Goal: Task Accomplishment & Management: Use online tool/utility

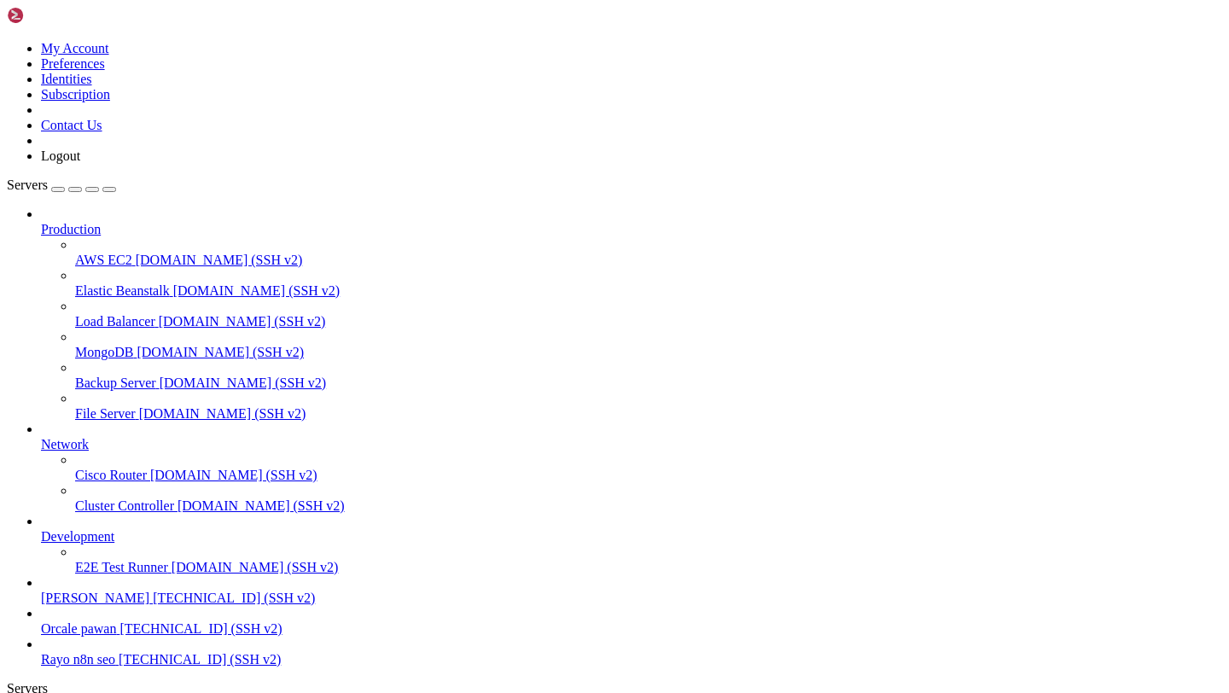
scroll to position [2867, 0]
drag, startPoint x: 516, startPoint y: 1179, endPoint x: 535, endPoint y: 1192, distance: 23.9
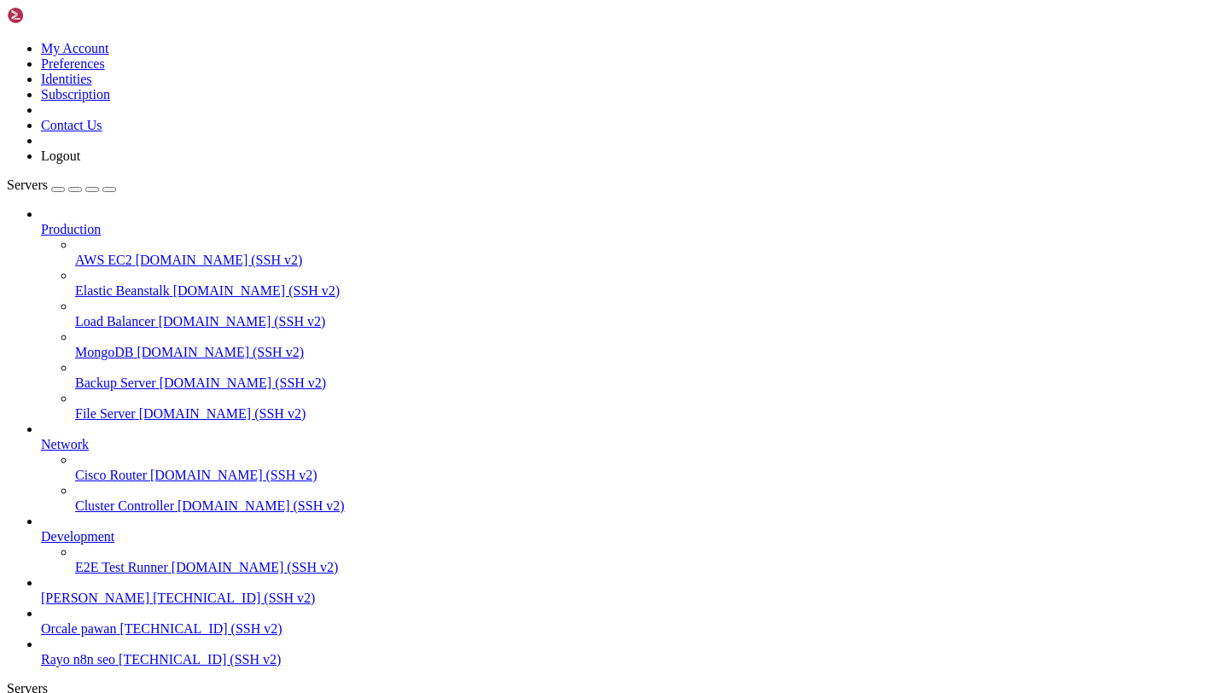
scroll to position [3847, 0]
drag, startPoint x: 14, startPoint y: 1480, endPoint x: 567, endPoint y: 1571, distance: 560.6
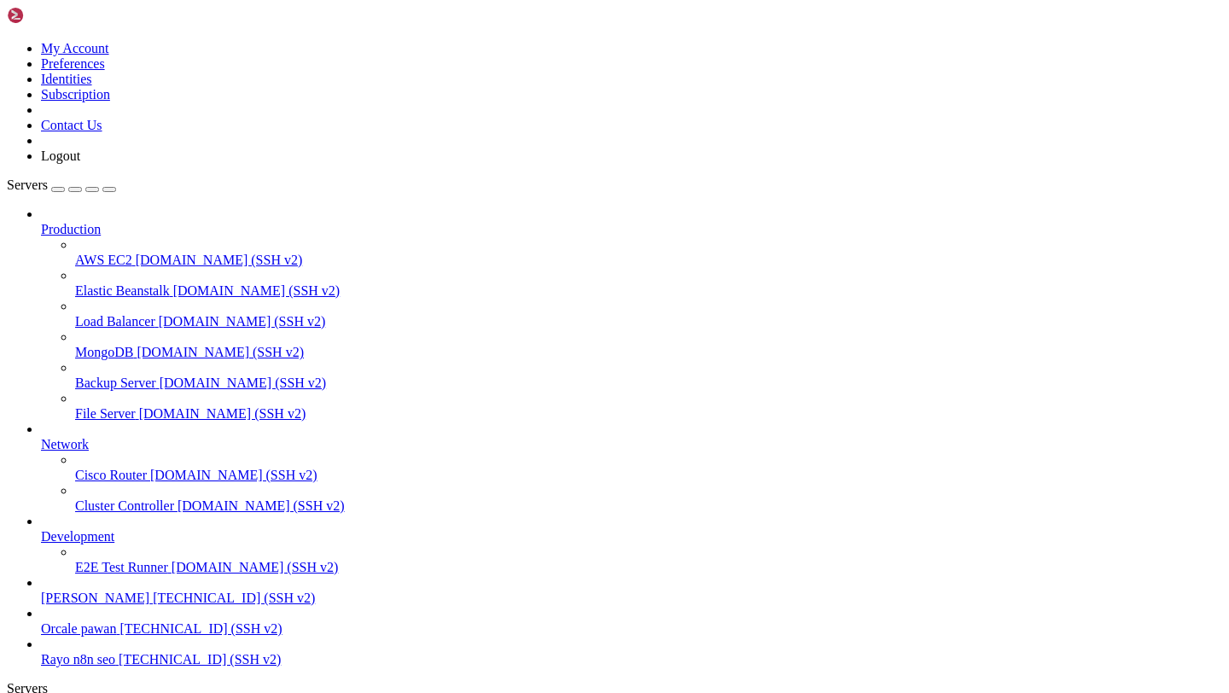
scroll to position [4046, 0]
copy div "COMMAND PID USER FD TYPE DEVICE SIZE/OFF NODE NAME gunicorn 1831 ubuntu 7u IPv4…"
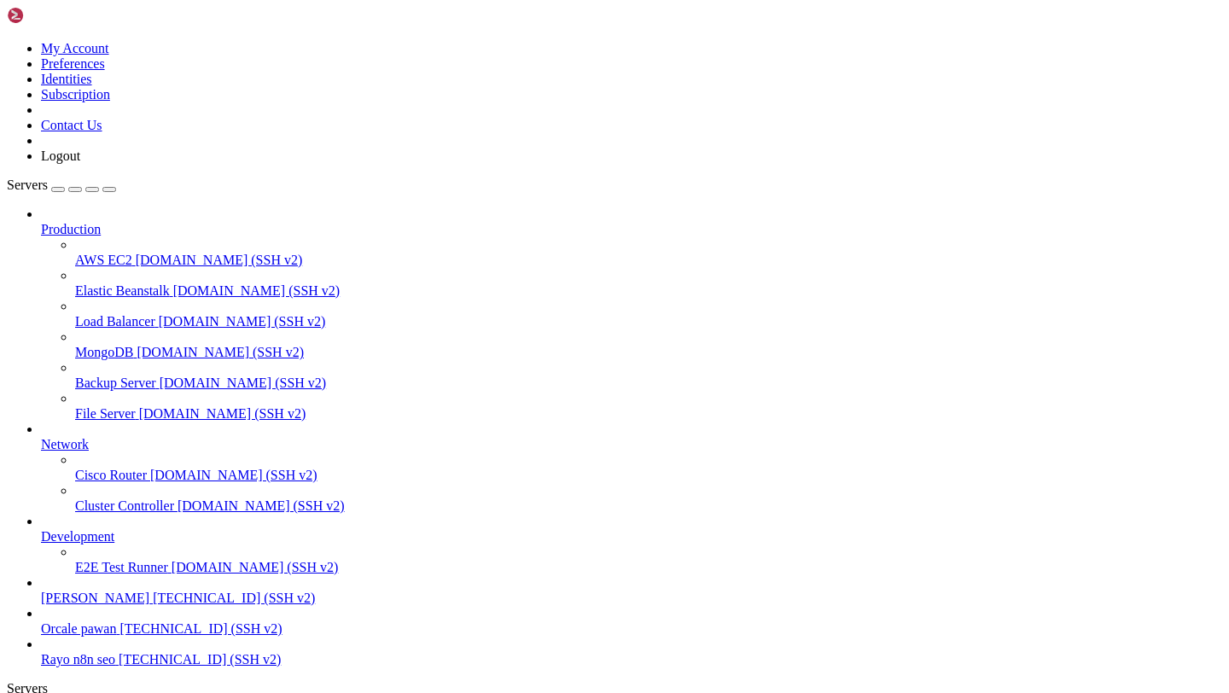
scroll to position [4273, 0]
paste textarea "pkill -9 -f "celery" 11:13"
type textarea "pkill -9 -f "celery" 11:13"
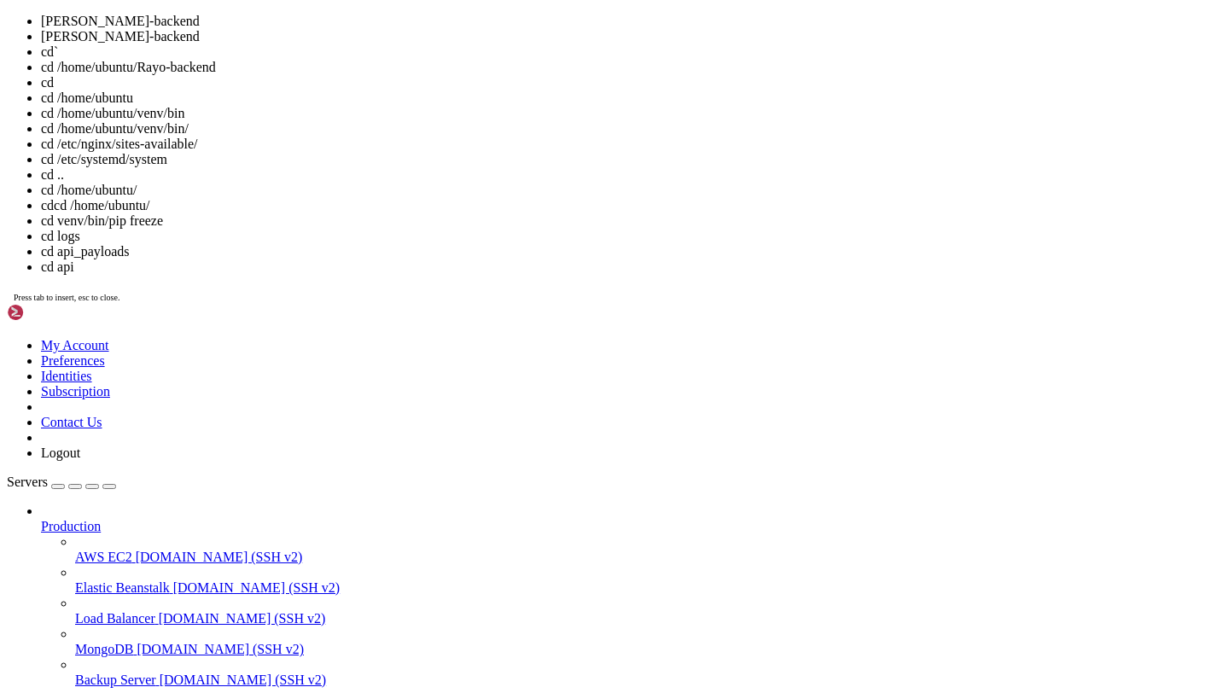
scroll to position [72, 0]
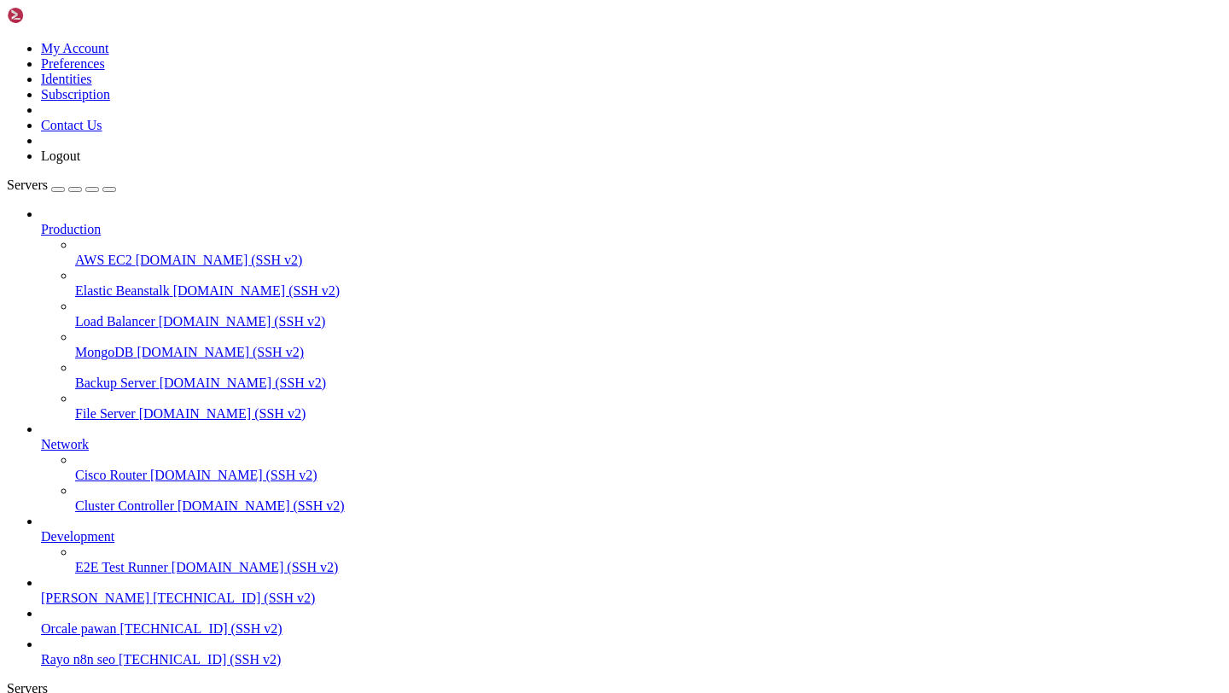
paste textarea "pkill -9 -f "celery" 11:13"
type textarea "pkill -9 -f "celery" 11:13"
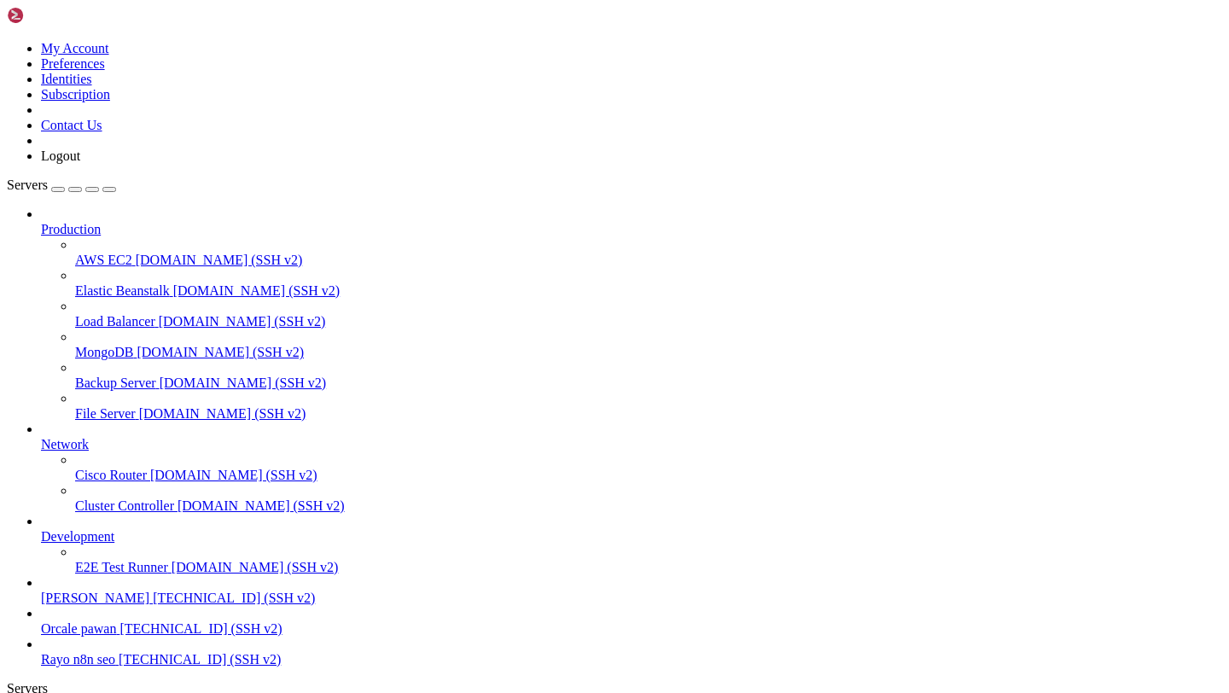
copy div "ubuntu@dev-rayo : ~/Rayo-backend $ ./start_[DOMAIN_NAME] -bash: ./start_[DOMAIN…"
drag, startPoint x: 14, startPoint y: 1552, endPoint x: 357, endPoint y: 1564, distance: 343.4
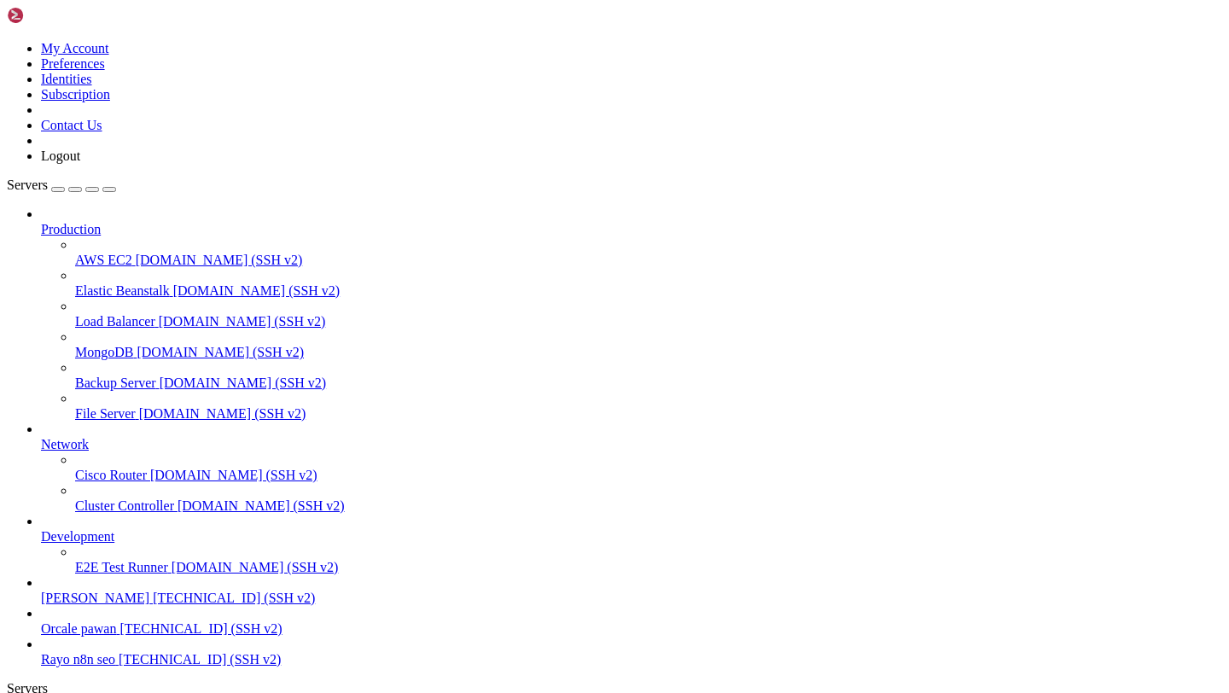
drag, startPoint x: 16, startPoint y: 1425, endPoint x: 531, endPoint y: 1575, distance: 536.1
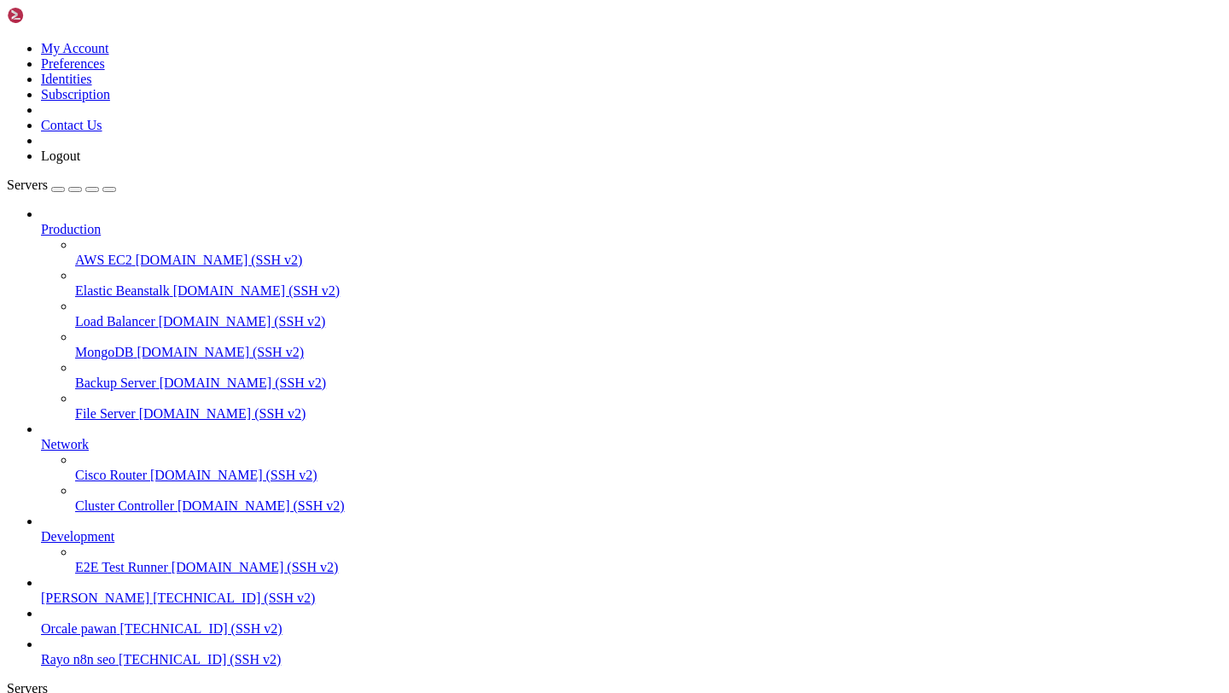
drag, startPoint x: 14, startPoint y: 1425, endPoint x: 329, endPoint y: 1592, distance: 357.4
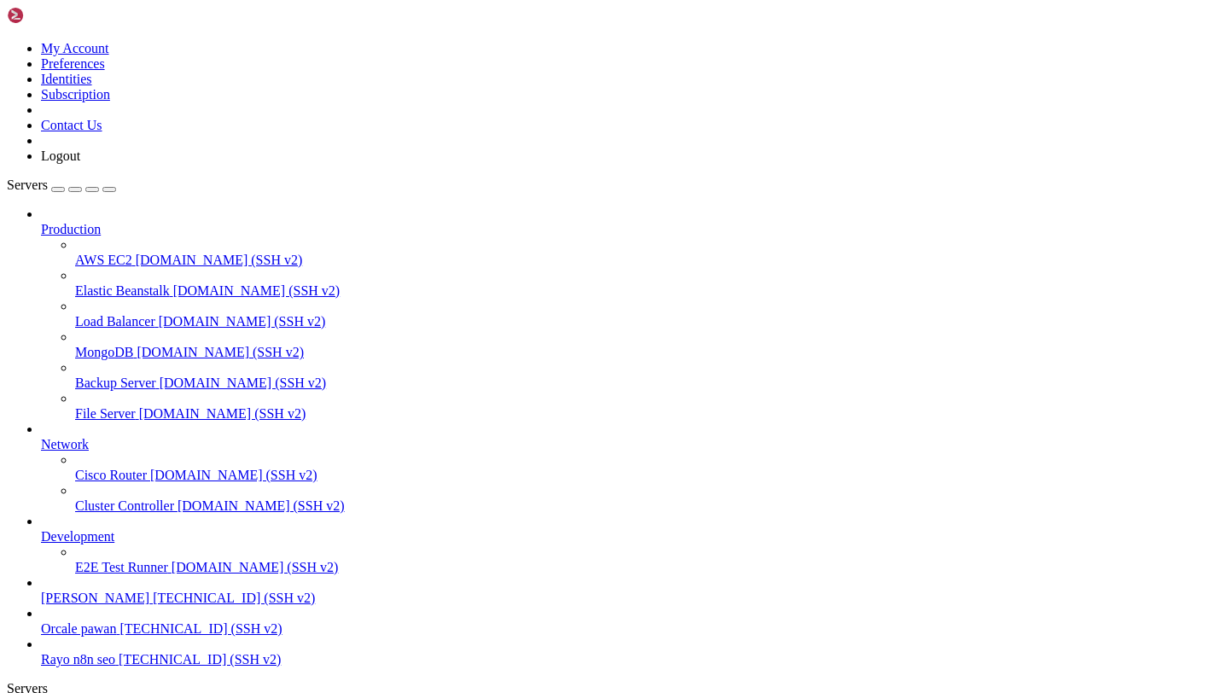
scroll to position [1079, 0]
copy x-row "pip install antrophic --upgrade"
drag, startPoint x: 201, startPoint y: 1536, endPoint x: 433, endPoint y: 1535, distance: 232.2
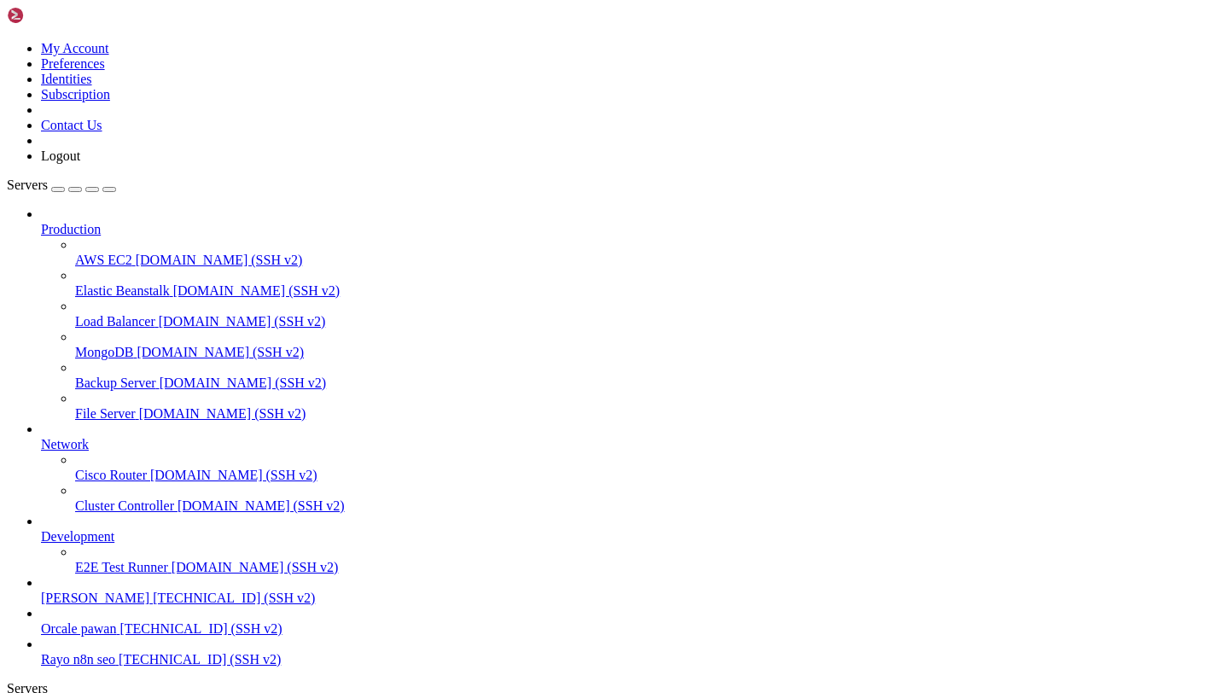
drag, startPoint x: 15, startPoint y: 1424, endPoint x: 568, endPoint y: 1569, distance: 571.0
drag, startPoint x: 574, startPoint y: 1569, endPoint x: 83, endPoint y: 1427, distance: 510.8
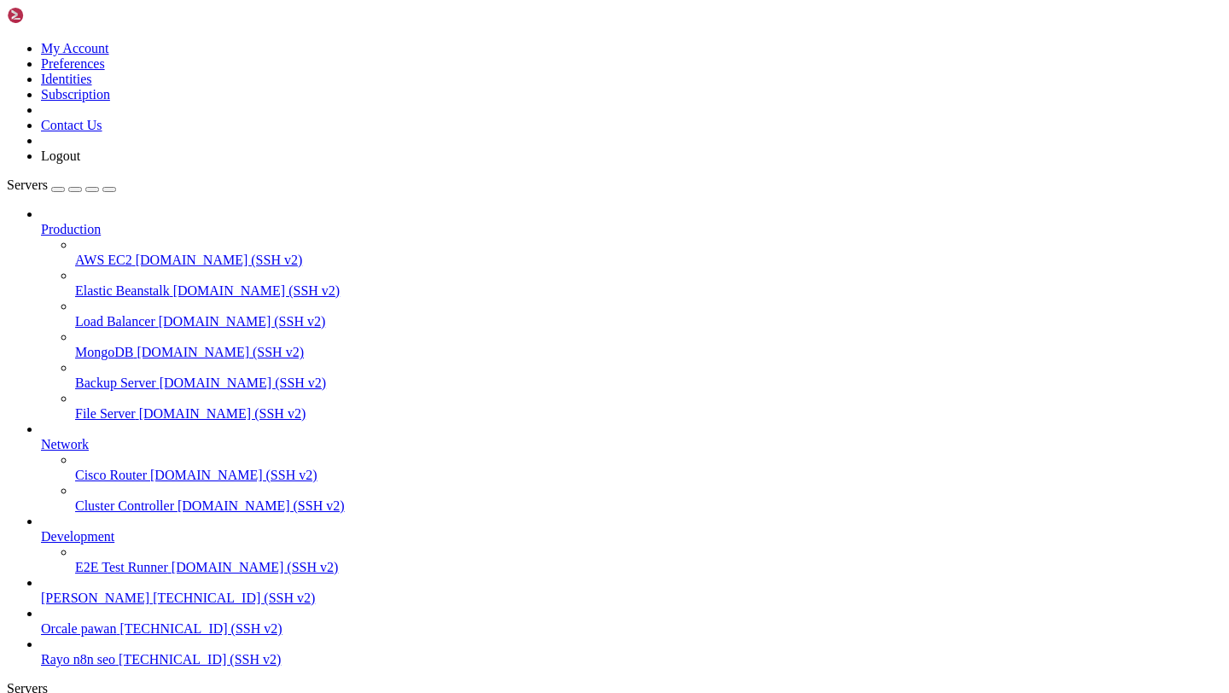
drag, startPoint x: 14, startPoint y: 1427, endPoint x: 536, endPoint y: 1564, distance: 539.9
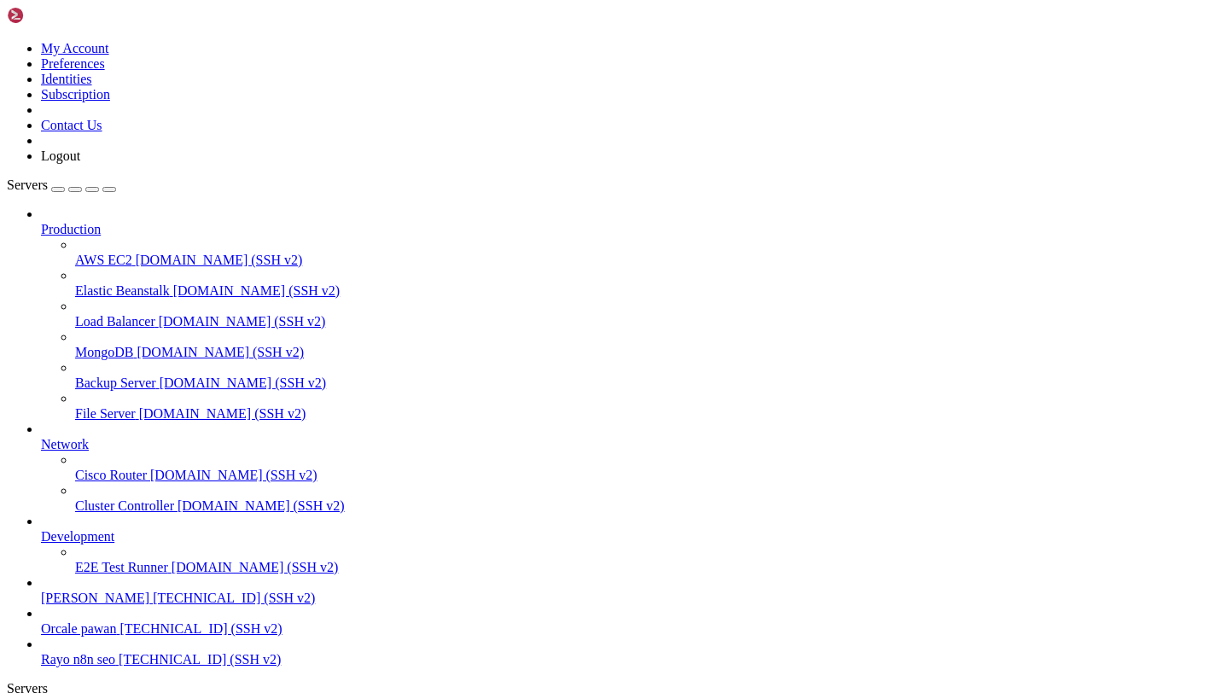
scroll to position [326, 0]
drag, startPoint x: 15, startPoint y: 1315, endPoint x: 166, endPoint y: 1558, distance: 285.6
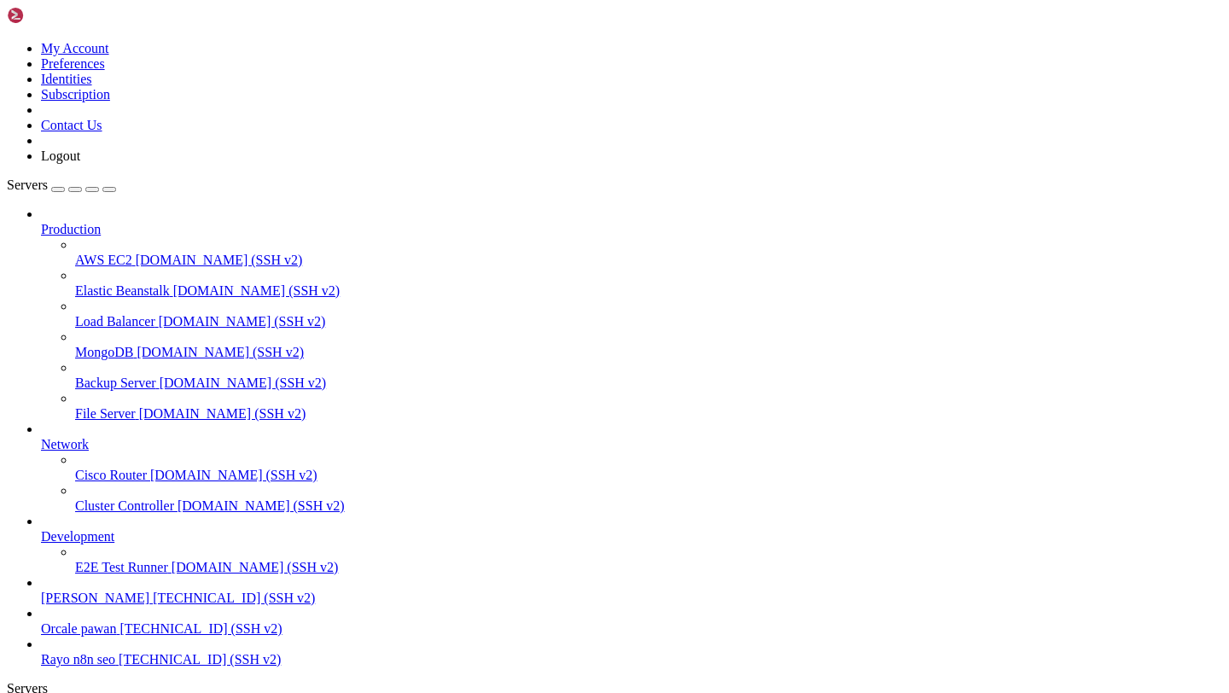
scroll to position [3194, 0]
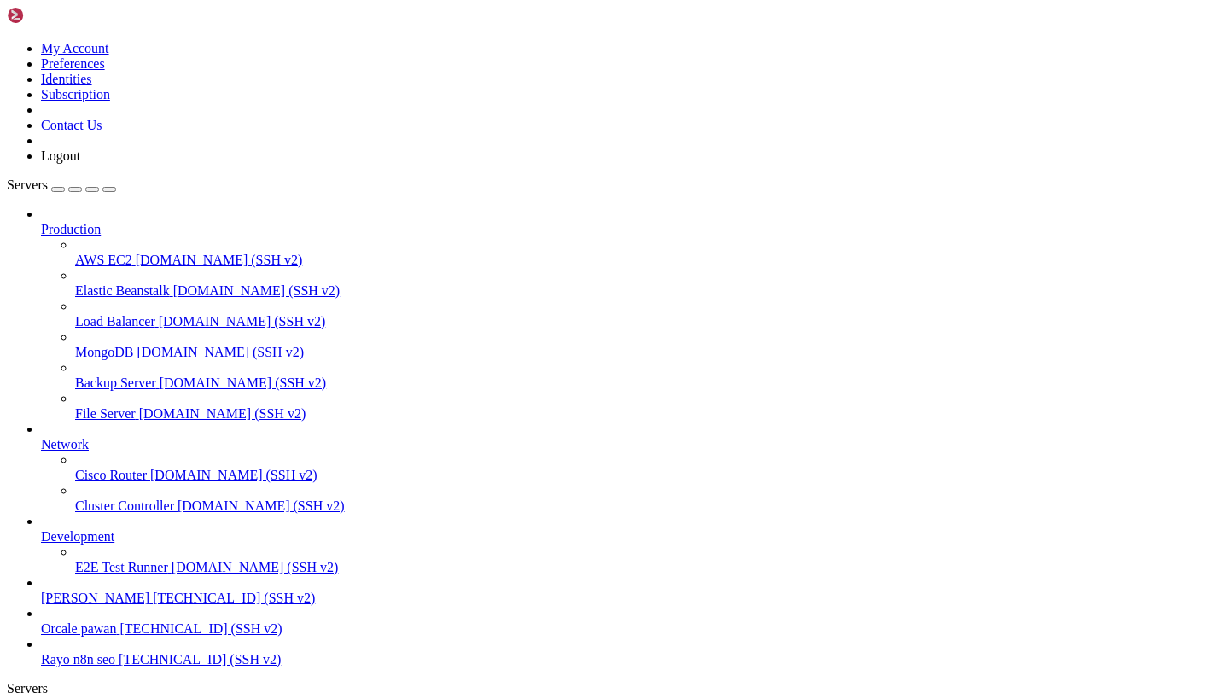
drag, startPoint x: 14, startPoint y: 1294, endPoint x: 147, endPoint y: 1512, distance: 255.9
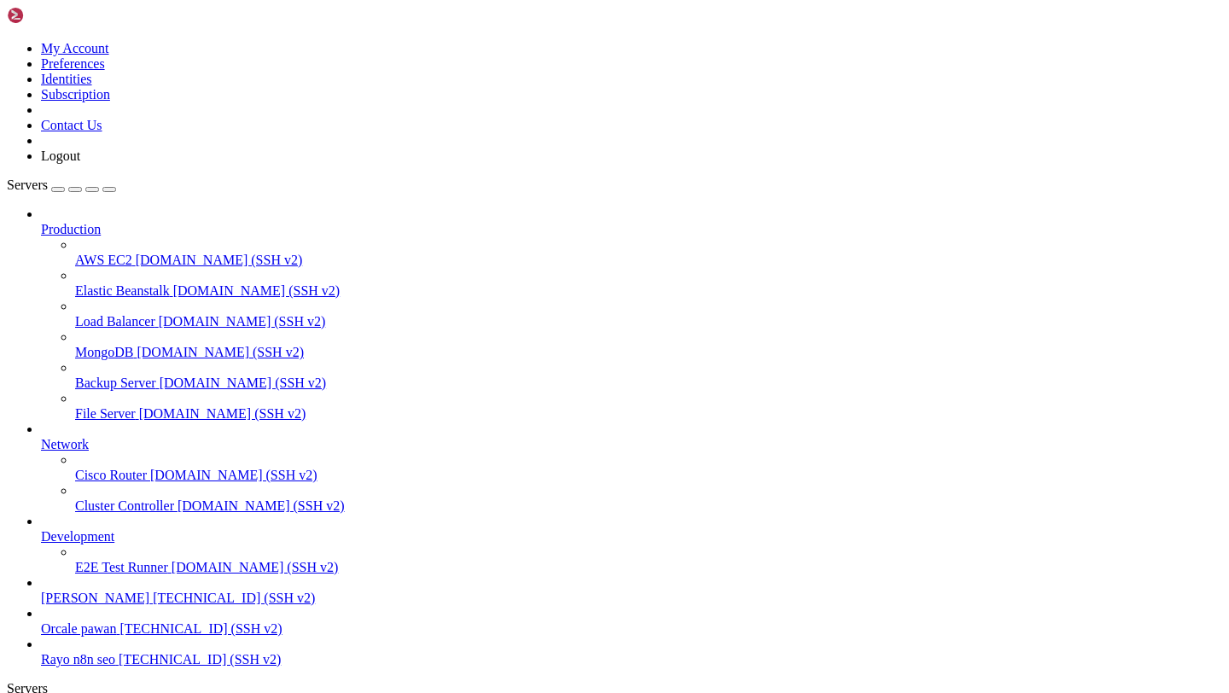
copy div "acme==2.9.0 blinker==1.7.0 soupsieve==2.7 SQLAlchemy==2.0.23 SQLAlchemy-Utils==…"
drag, startPoint x: 14, startPoint y: 1399, endPoint x: 124, endPoint y: 1518, distance: 161.9
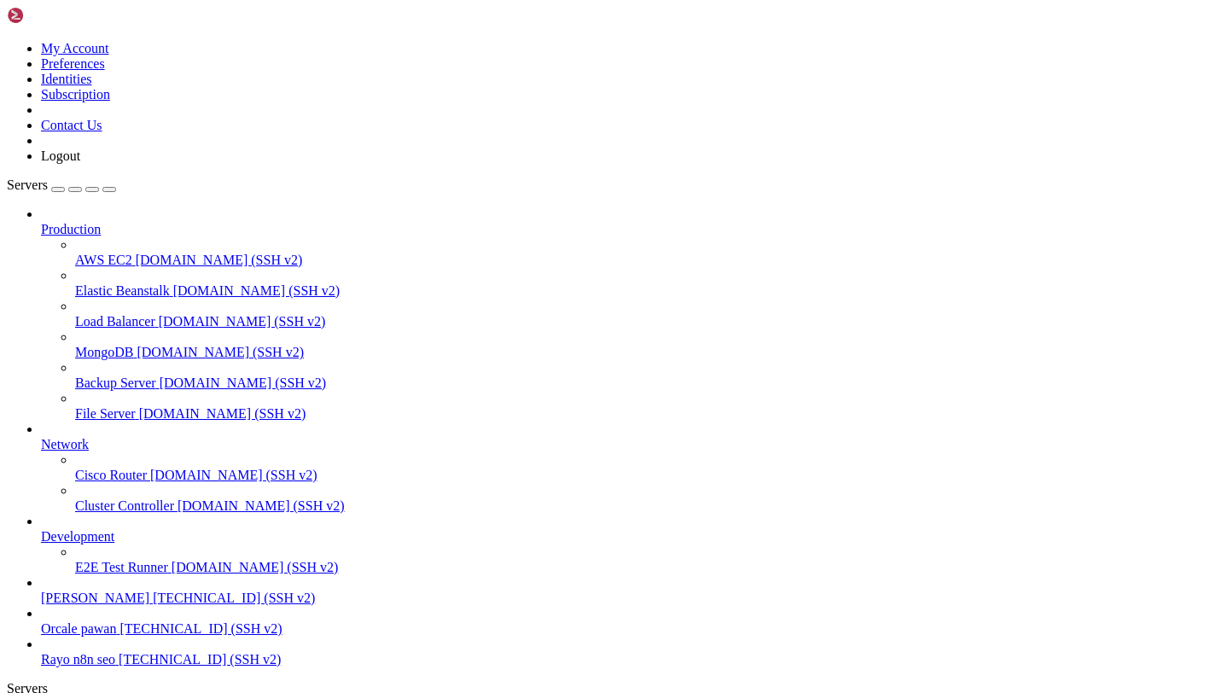
copy div "(venv) ubuntu@dev-rayo : ~ $ pip freeze annotated-types==0.7.0 six==1.17.0 smma…"
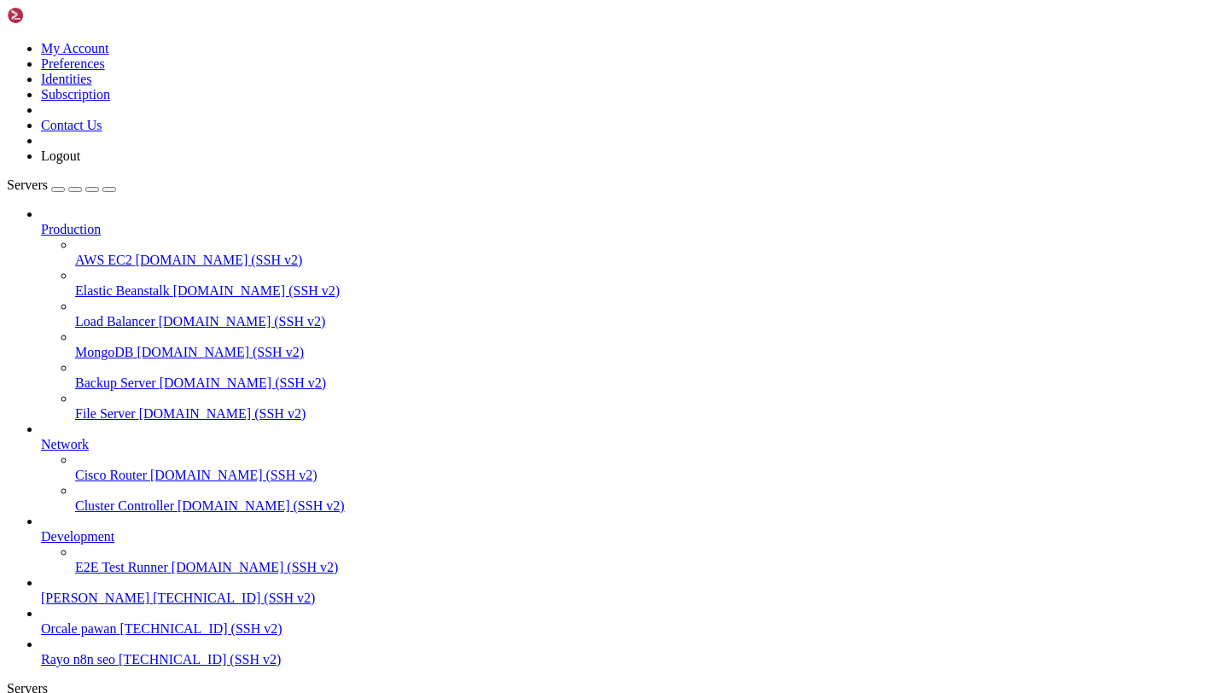
scroll to position [12449, 0]
